Goal: Check status: Check status

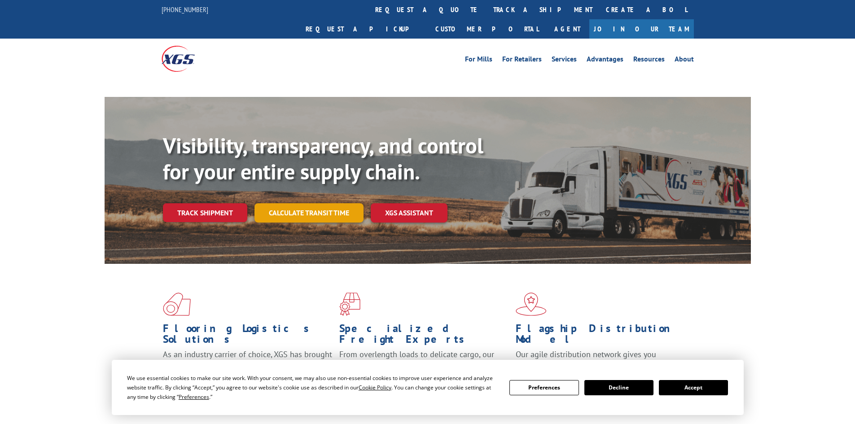
click at [310, 203] on link "Calculate transit time" at bounding box center [308, 212] width 109 height 19
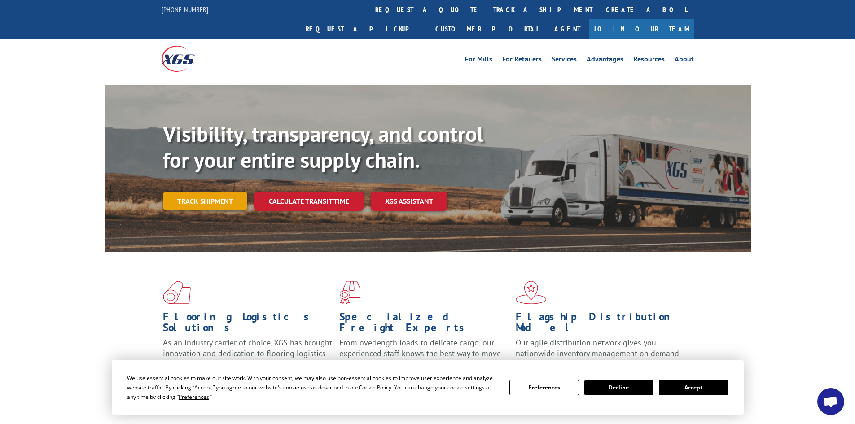
click at [195, 192] on link "Track shipment" at bounding box center [205, 201] width 84 height 19
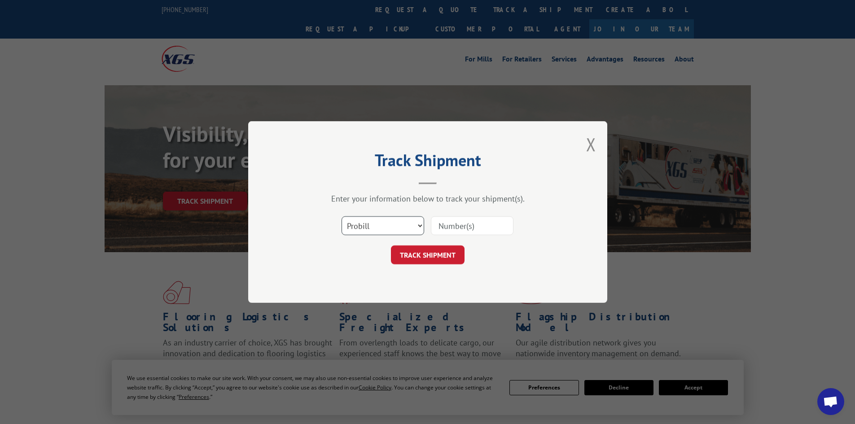
click at [419, 224] on select "Select category... Probill BOL PO" at bounding box center [382, 225] width 83 height 19
select select "bol"
click at [341, 216] on select "Select category... Probill BOL PO" at bounding box center [382, 225] width 83 height 19
click at [454, 225] on input at bounding box center [472, 225] width 83 height 19
type input "3389491"
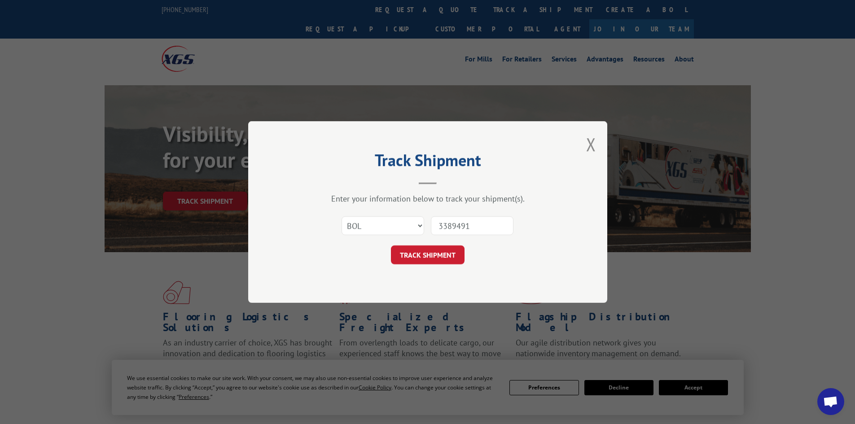
click button "TRACK SHIPMENT" at bounding box center [428, 254] width 74 height 19
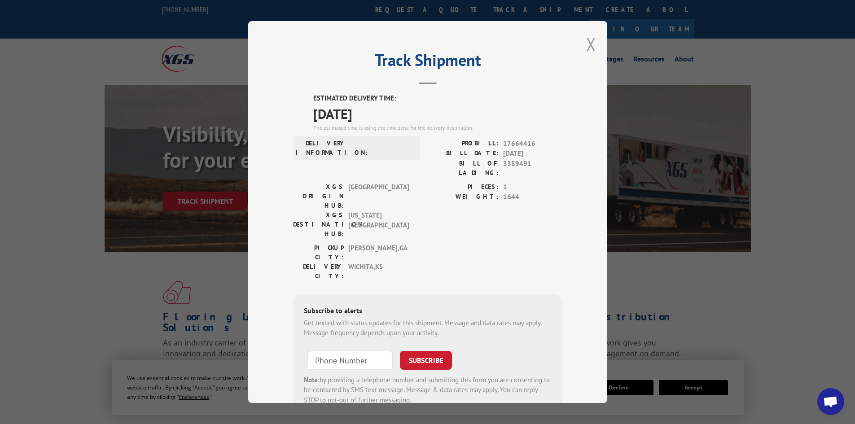
click at [586, 48] on button "Close modal" at bounding box center [591, 44] width 10 height 24
